Goal: Information Seeking & Learning: Learn about a topic

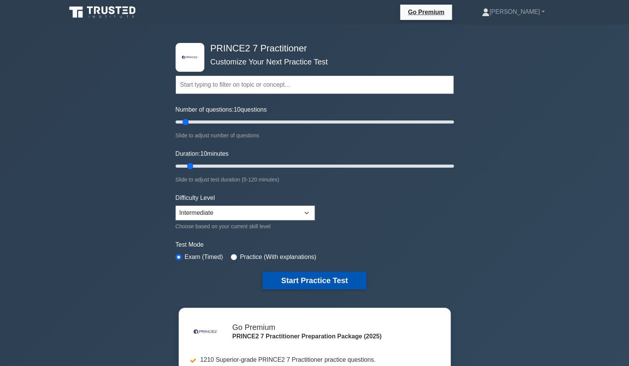
click at [312, 283] on button "Start Practice Test" at bounding box center [315, 281] width 104 height 18
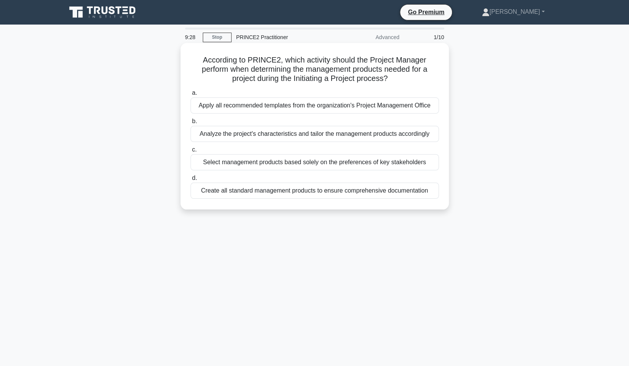
click at [405, 137] on div "Analyze the project's characteristics and tailor the management products accord…" at bounding box center [315, 134] width 249 height 16
click at [191, 124] on input "b. Analyze the project's characteristics and tailor the management products acc…" at bounding box center [191, 121] width 0 height 5
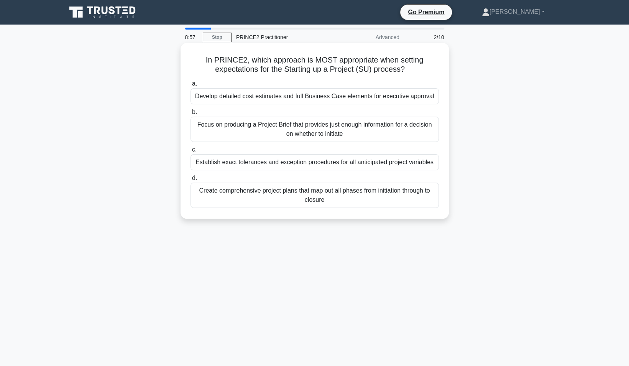
click at [353, 97] on div "Develop detailed cost estimates and full Business Case elements for executive a…" at bounding box center [315, 96] width 249 height 16
click at [191, 86] on input "a. Develop detailed cost estimates and full Business Case elements for executiv…" at bounding box center [191, 83] width 0 height 5
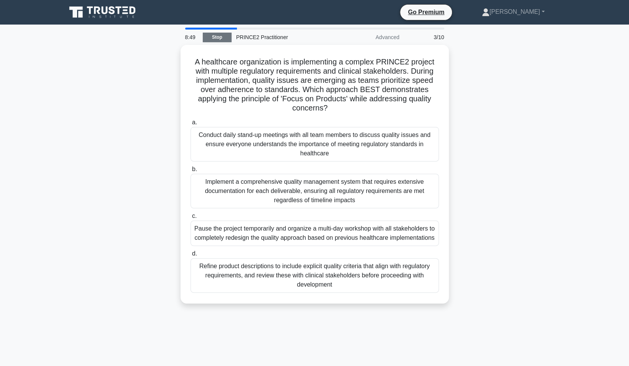
click at [222, 38] on link "Stop" at bounding box center [217, 38] width 29 height 10
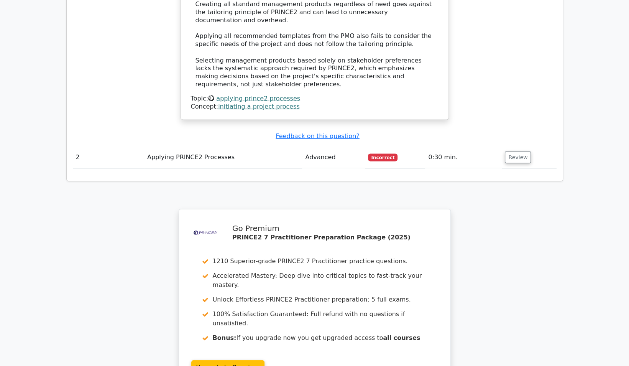
scroll to position [844, 0]
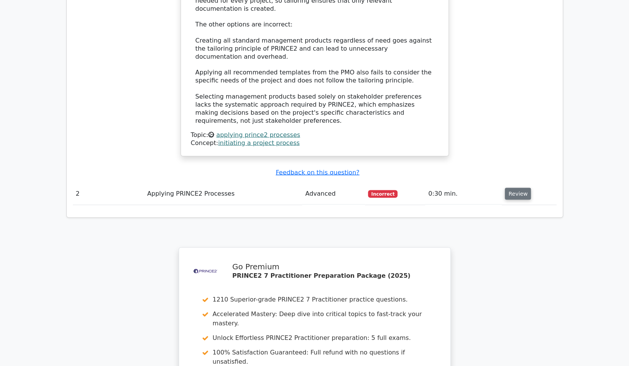
click at [522, 188] on button "Review" at bounding box center [518, 194] width 26 height 12
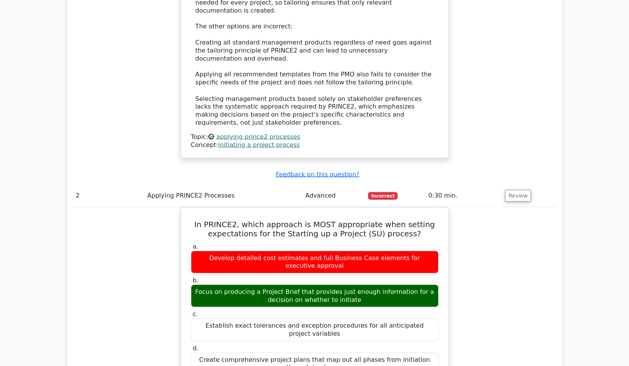
click at [589, 155] on main ".st0{fill-rule:evenodd;clip-rule:evenodd;fill:#000041;} .st1{fill-rule:evenodd;…" at bounding box center [314, 53] width 629 height 1745
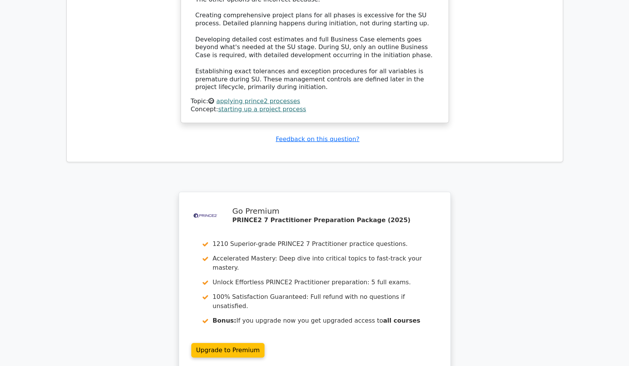
scroll to position [1343, 0]
